Goal: Check status

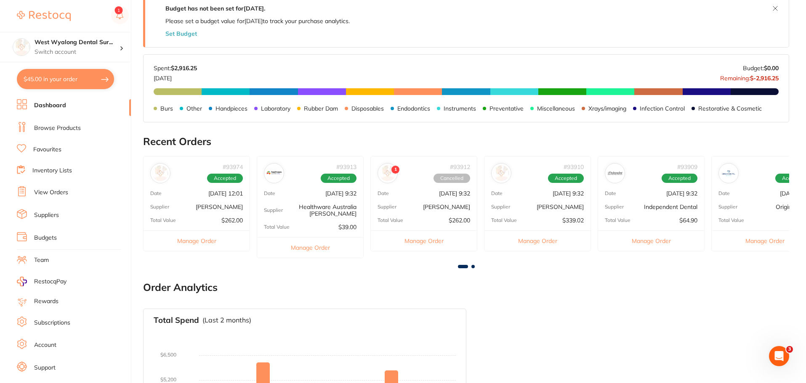
scroll to position [337, 0]
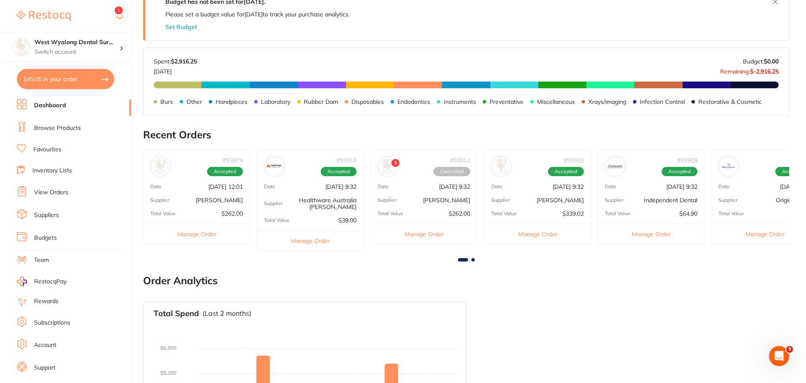
click at [61, 190] on link "View Orders" at bounding box center [51, 193] width 34 height 8
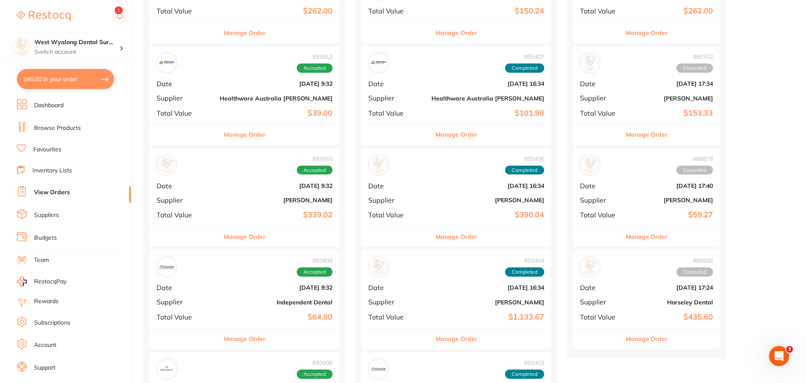
scroll to position [84, 0]
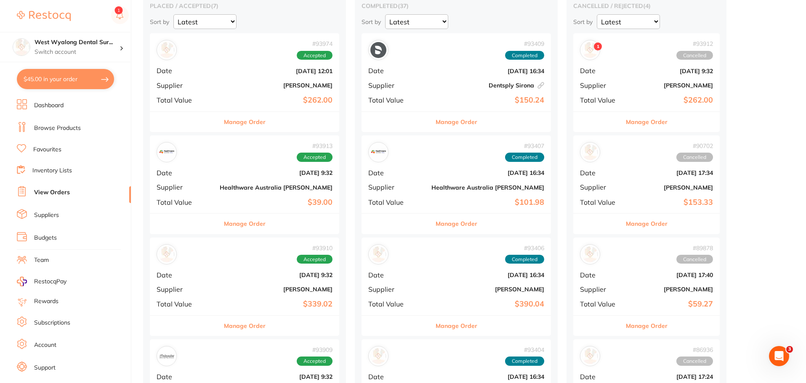
click at [408, 77] on div "# 93409 Completed Date [DATE] 16:34 Supplier Dentsply Sirona This order has bee…" at bounding box center [455, 72] width 189 height 78
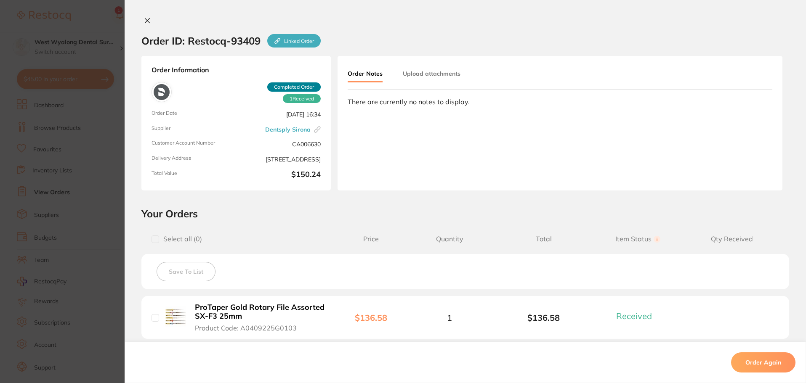
click at [149, 19] on button at bounding box center [147, 21] width 12 height 9
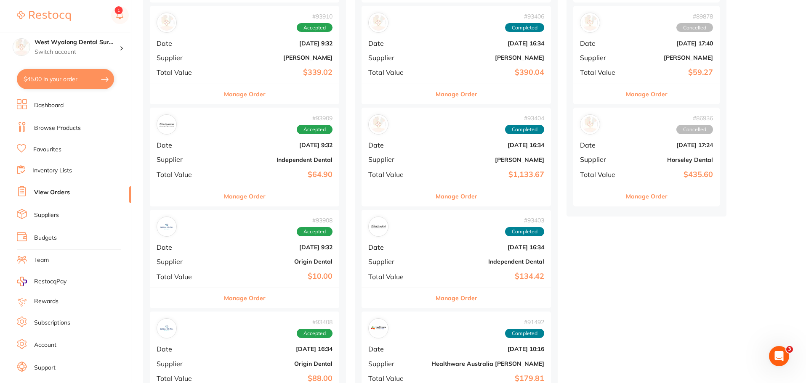
scroll to position [379, 0]
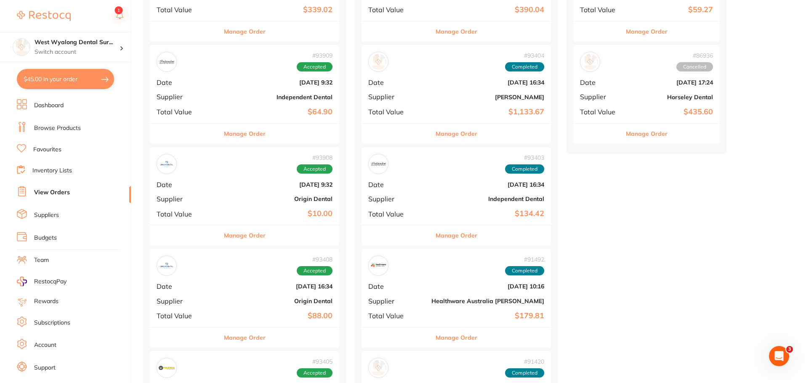
click at [246, 189] on div "# 93908 Accepted Date [DATE] 9:32 Supplier Origin Dental Total Value $10.00" at bounding box center [244, 186] width 189 height 78
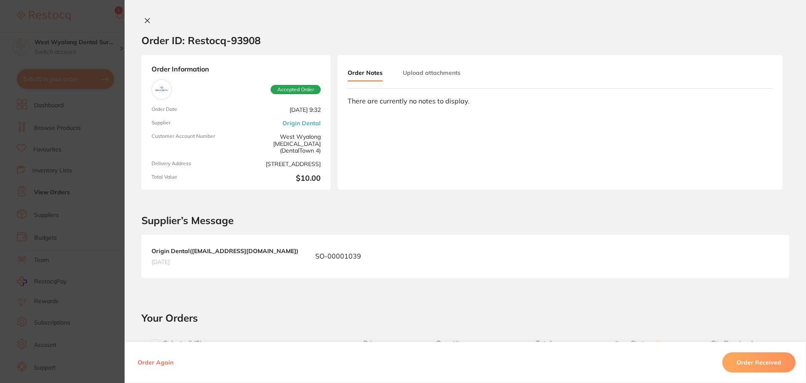
scroll to position [126, 0]
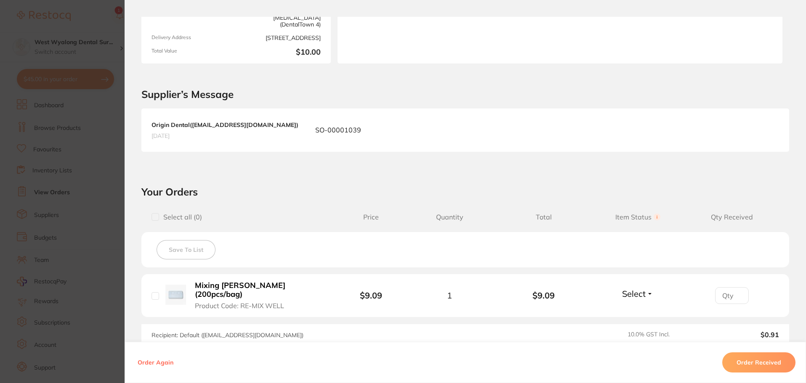
click at [155, 292] on input "checkbox" at bounding box center [155, 296] width 8 height 8
checkbox input "true"
click at [733, 368] on button "Order Received" at bounding box center [758, 363] width 73 height 20
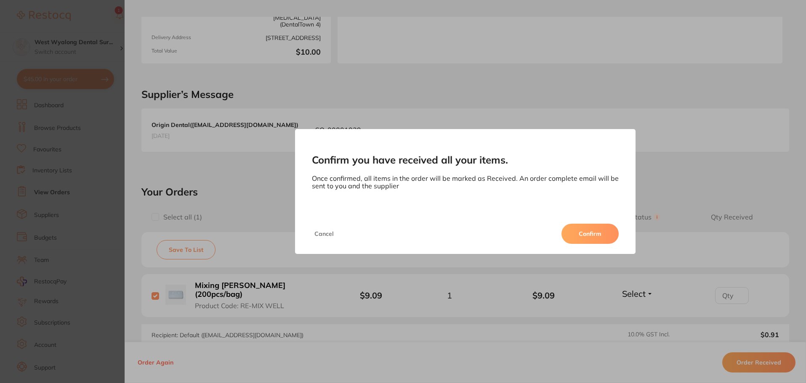
click at [582, 235] on button "Confirm" at bounding box center [589, 234] width 57 height 20
